Goal: Navigation & Orientation: Find specific page/section

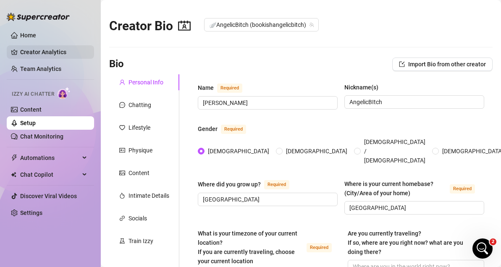
click at [38, 51] on link "Creator Analytics" at bounding box center [53, 51] width 67 height 13
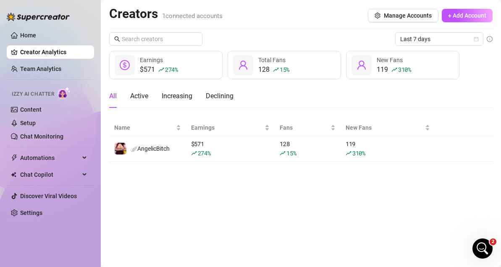
click at [174, 76] on div "$571 274 % Earnings" at bounding box center [165, 65] width 113 height 29
click at [144, 96] on div "Active" at bounding box center [139, 96] width 18 height 10
click at [174, 99] on div "Increasing" at bounding box center [177, 96] width 31 height 10
click at [114, 97] on div "All" at bounding box center [113, 96] width 8 height 10
click at [36, 32] on link "Home" at bounding box center [28, 35] width 16 height 7
